Goal: Find specific page/section: Find specific page/section

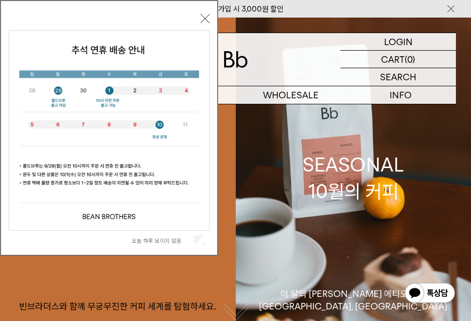
click at [204, 15] on button "닫기" at bounding box center [204, 18] width 9 height 9
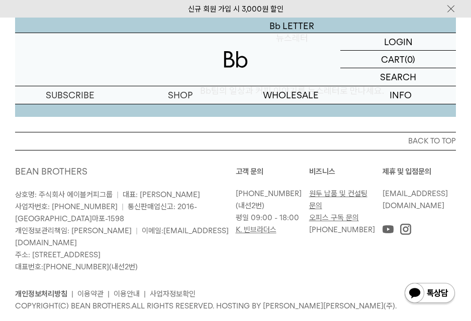
scroll to position [2355, 0]
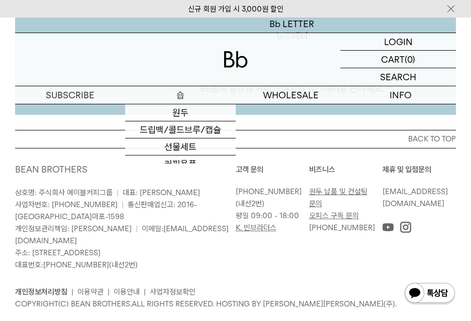
click at [175, 99] on p "숍" at bounding box center [180, 95] width 110 height 18
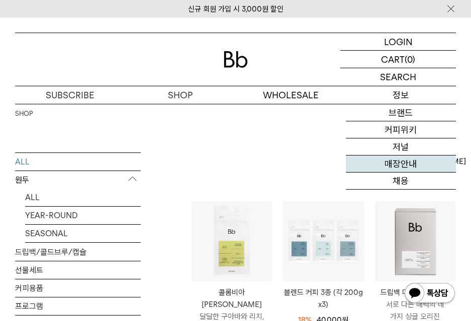
click at [406, 165] on link "매장안내" at bounding box center [400, 164] width 110 height 17
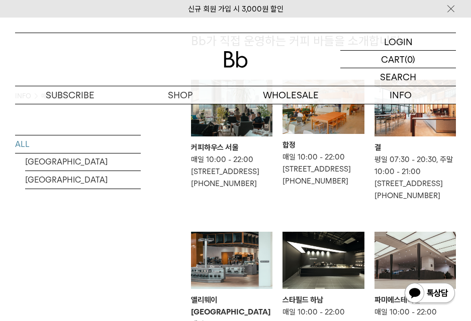
scroll to position [84, 0]
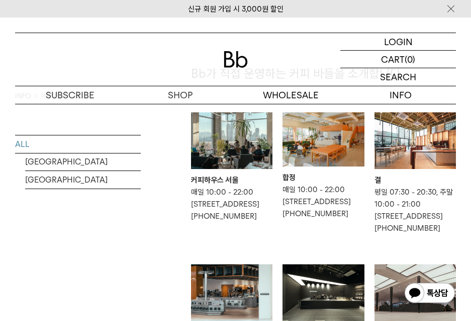
click at [213, 150] on img at bounding box center [231, 140] width 81 height 57
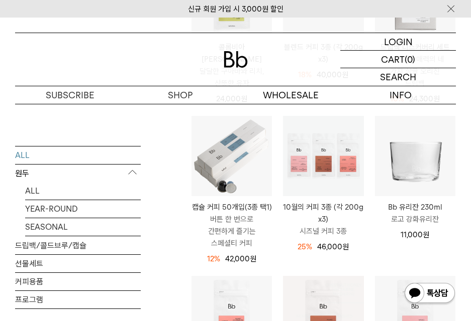
scroll to position [335, 0]
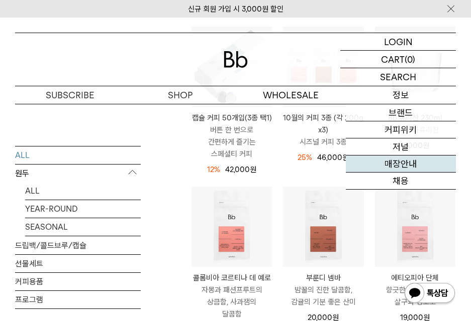
click at [413, 160] on link "매장안내" at bounding box center [400, 164] width 110 height 17
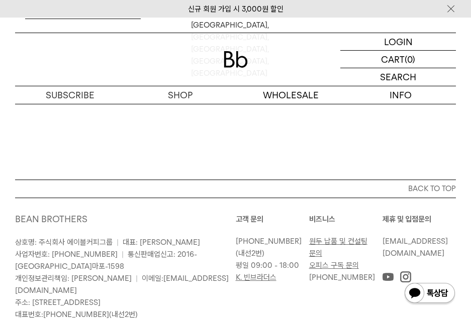
scroll to position [753, 0]
